Goal: Browse casually: Explore the website without a specific task or goal

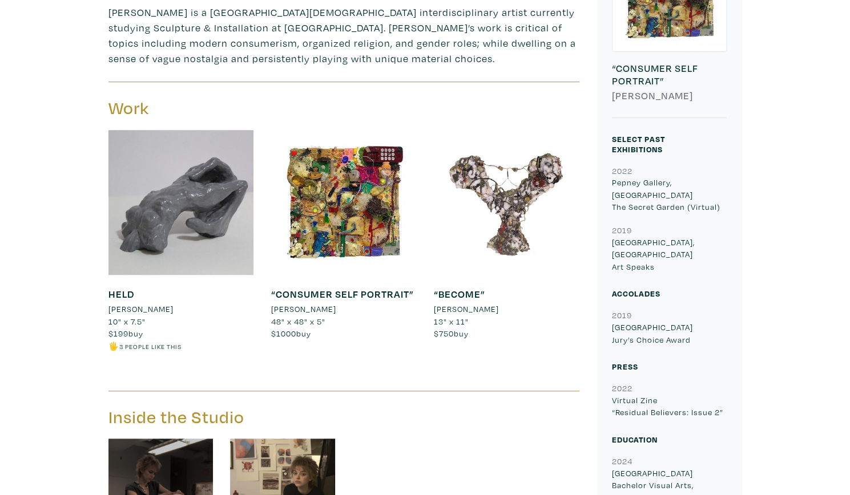
scroll to position [374, 0]
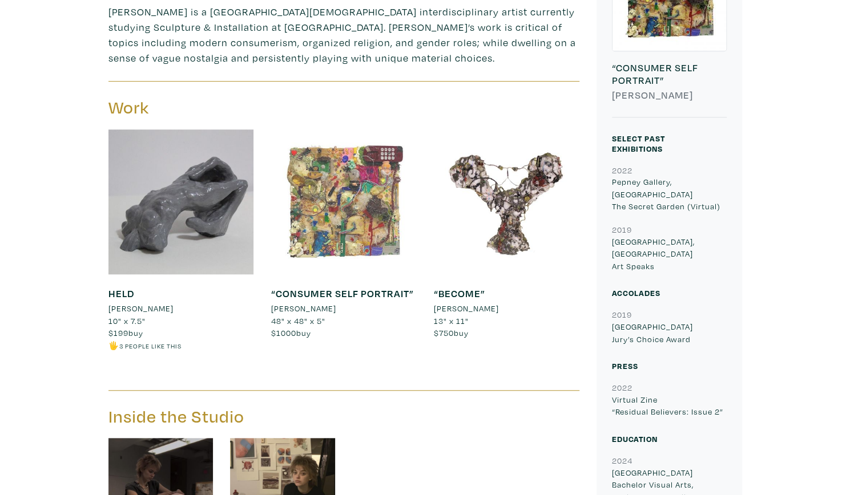
click at [361, 255] on div at bounding box center [343, 203] width 146 height 146
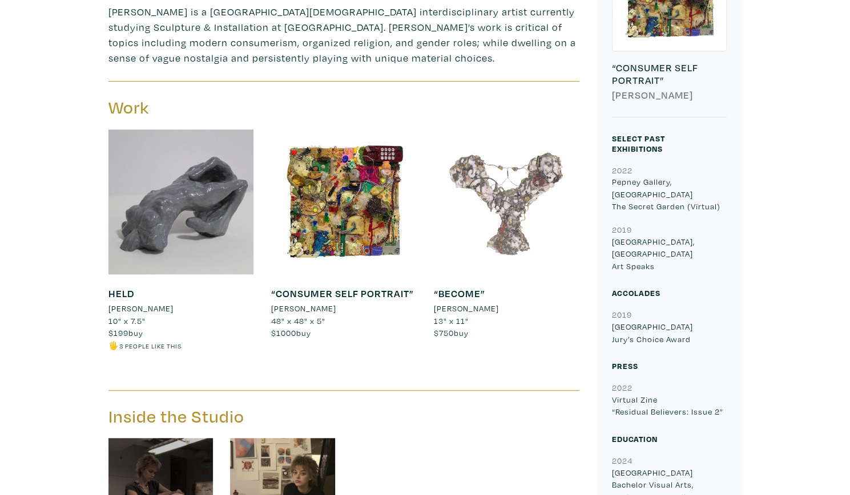
click at [491, 199] on div at bounding box center [506, 203] width 146 height 146
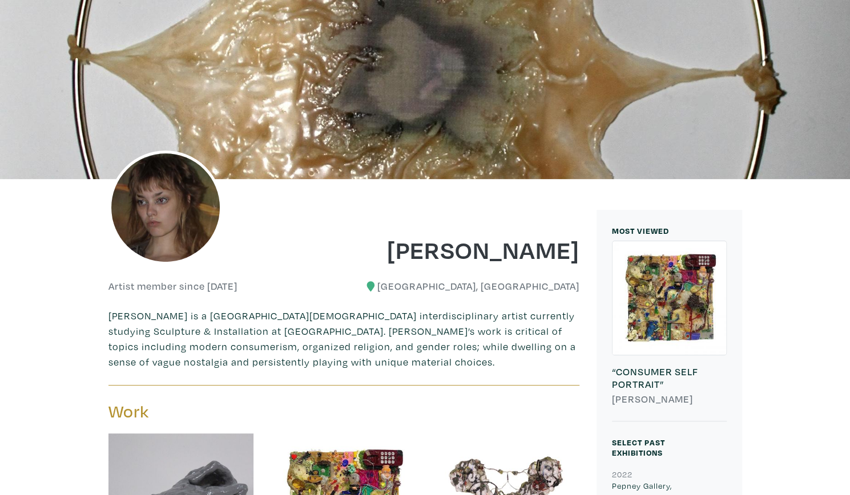
scroll to position [0, 0]
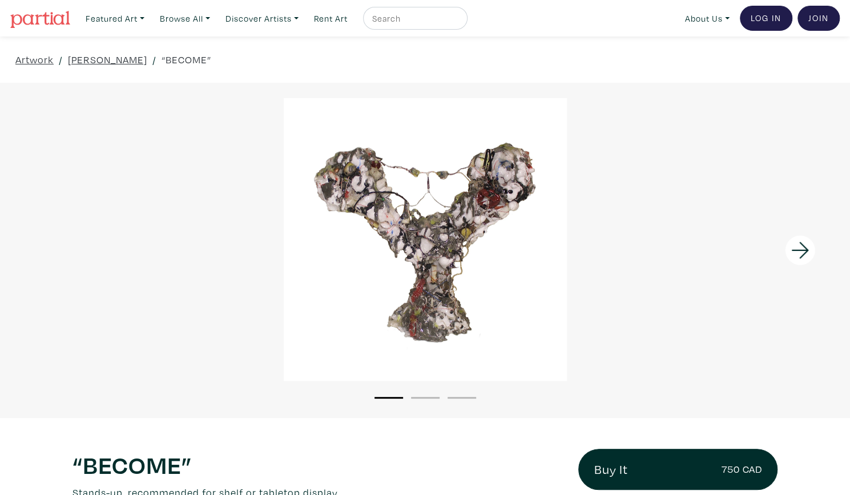
click at [491, 199] on div at bounding box center [425, 239] width 850 height 283
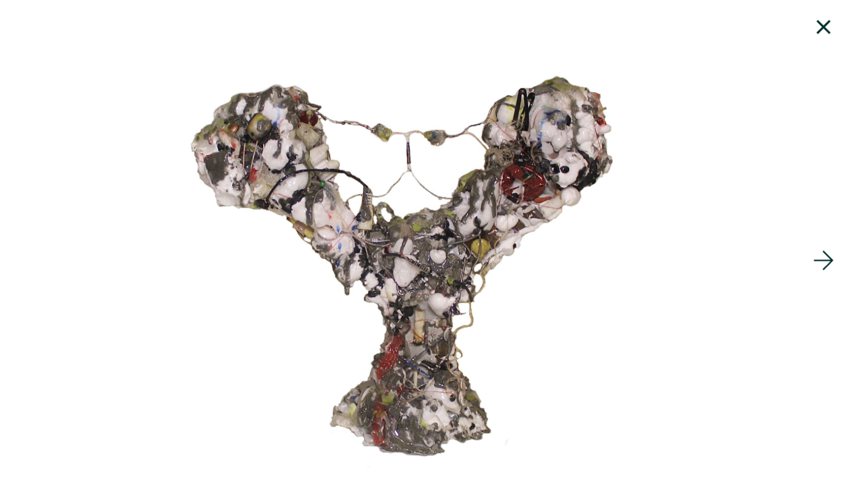
drag, startPoint x: 458, startPoint y: 173, endPoint x: 491, endPoint y: 184, distance: 35.0
click at [491, 184] on div at bounding box center [437, 247] width 850 height 465
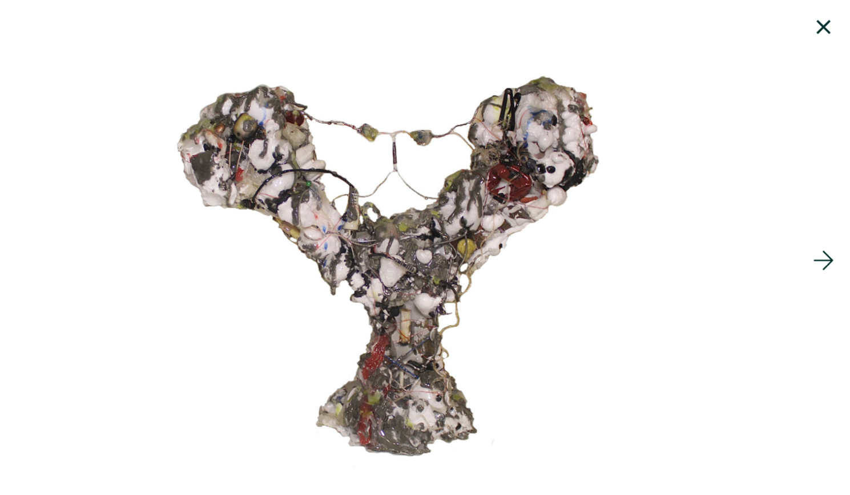
click at [801, 238] on icon at bounding box center [800, 247] width 39 height 31
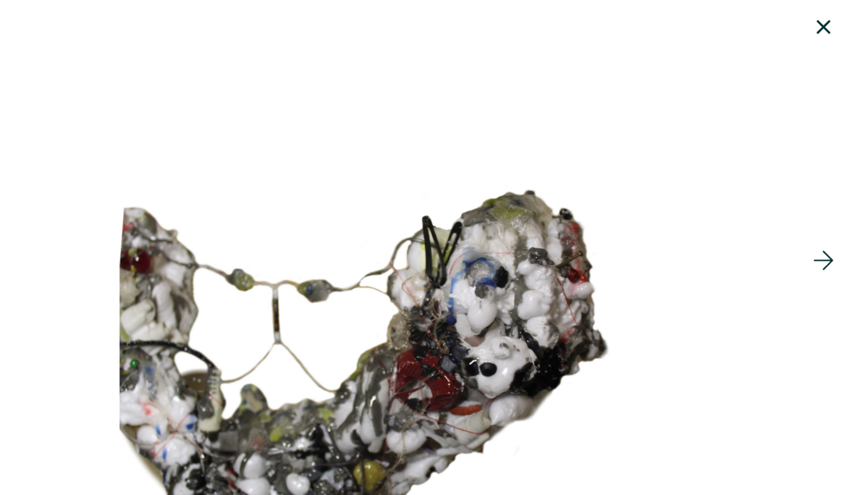
click at [801, 238] on icon at bounding box center [800, 247] width 39 height 31
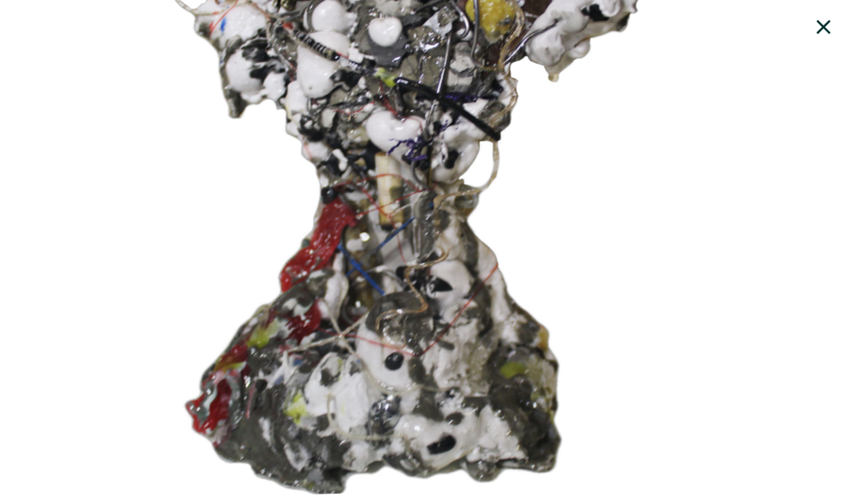
click at [794, 49] on icon at bounding box center [800, 46] width 39 height 31
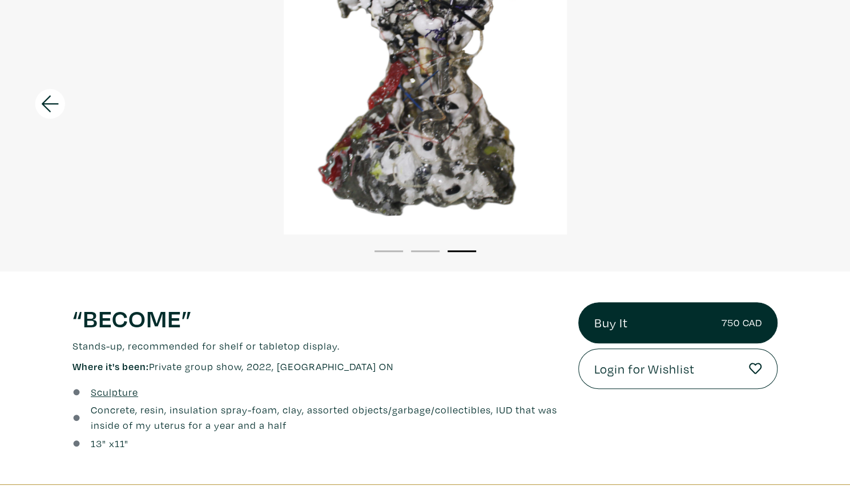
scroll to position [145, 0]
